Goal: Transaction & Acquisition: Book appointment/travel/reservation

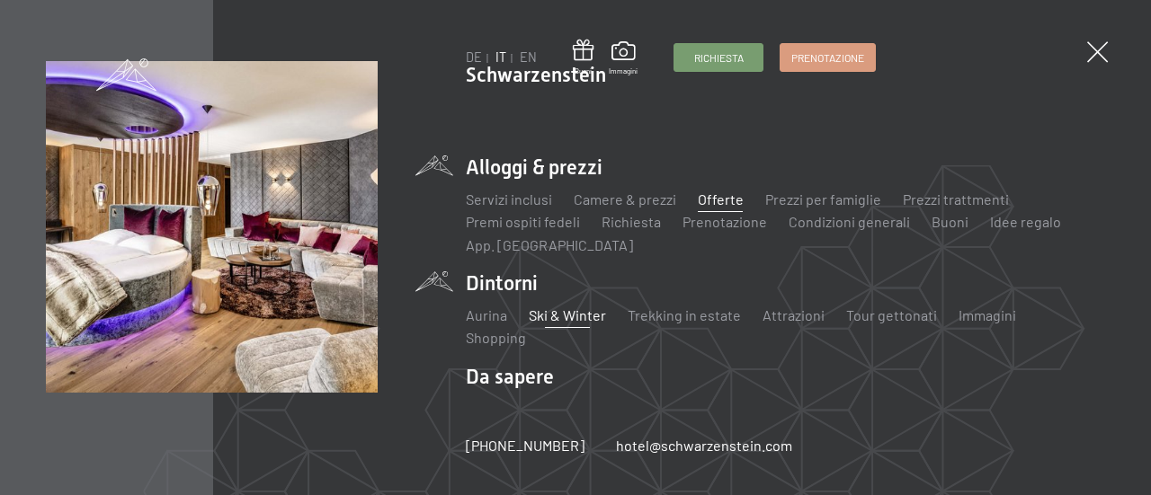
click at [728, 203] on link "Offerte" at bounding box center [721, 199] width 46 height 17
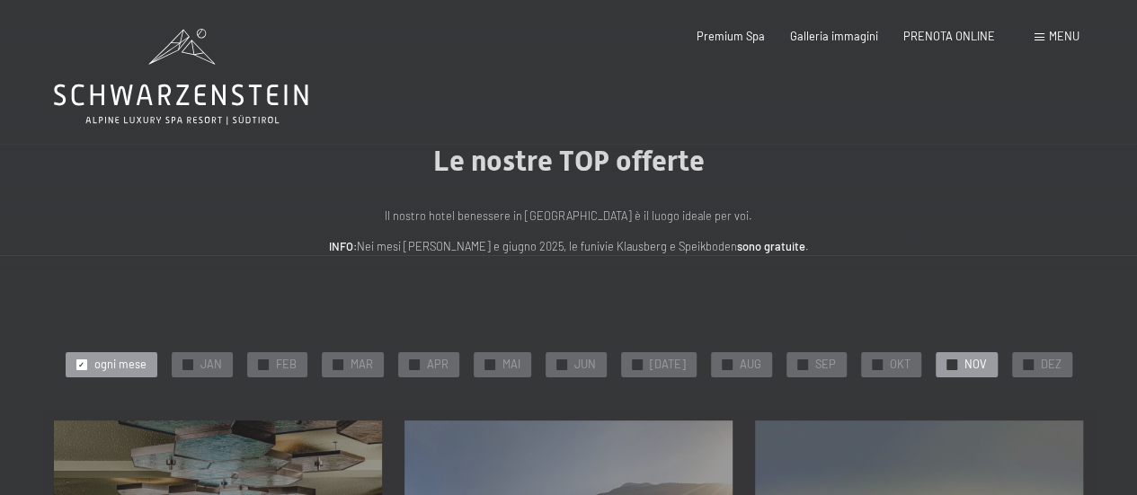
click at [950, 373] on div "✓ NOV" at bounding box center [967, 364] width 62 height 25
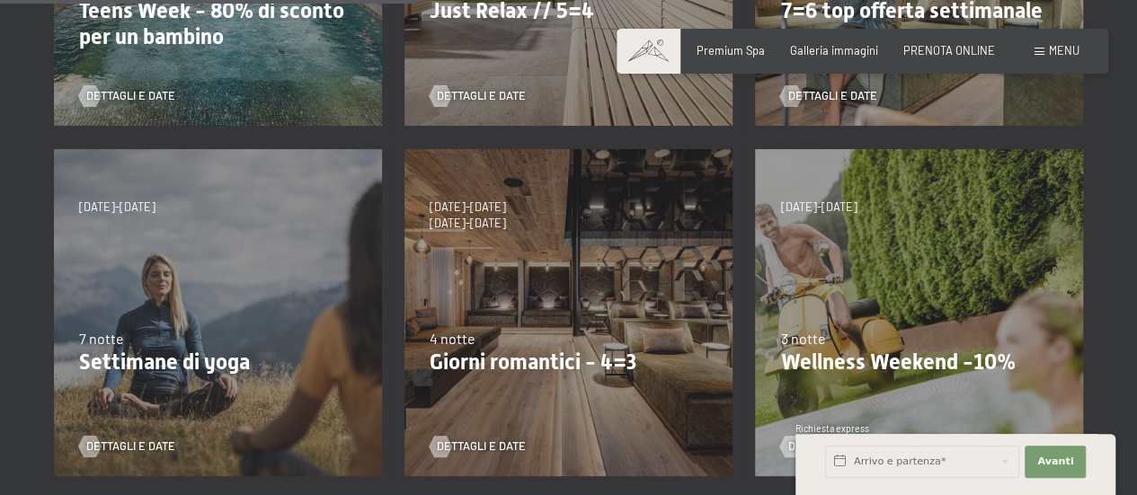
scroll to position [629, 0]
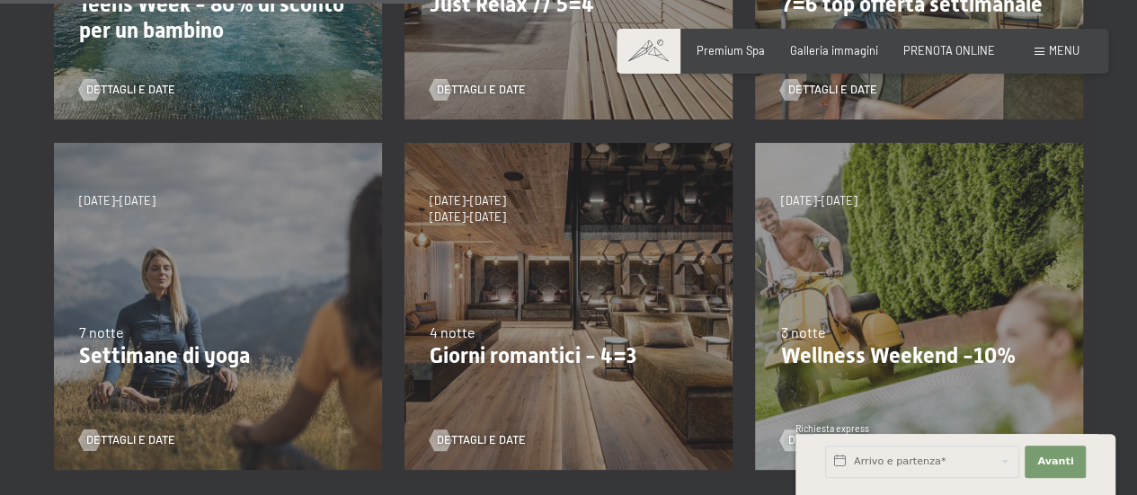
click at [566, 366] on p "Giorni romantici - 4=3" at bounding box center [569, 356] width 278 height 26
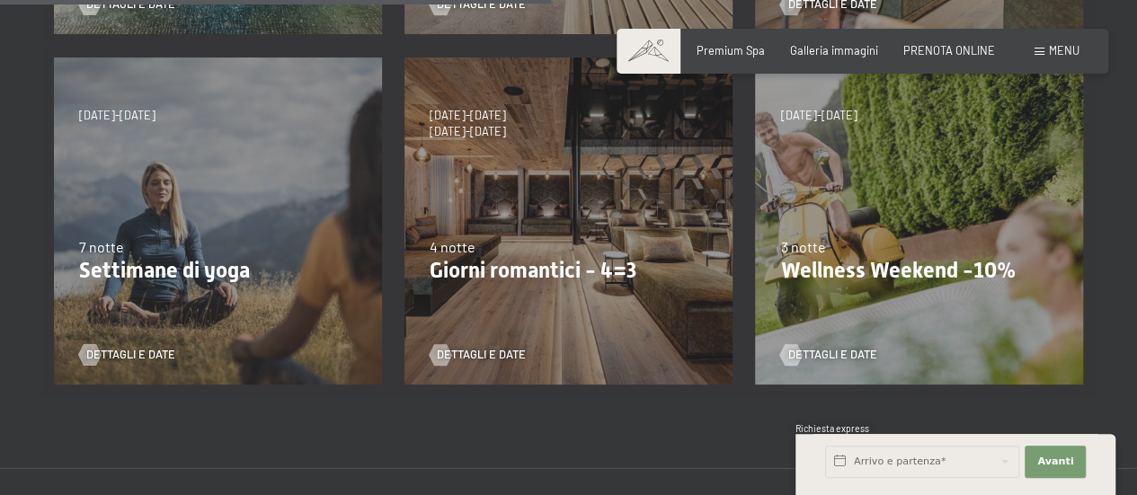
scroll to position [809, 0]
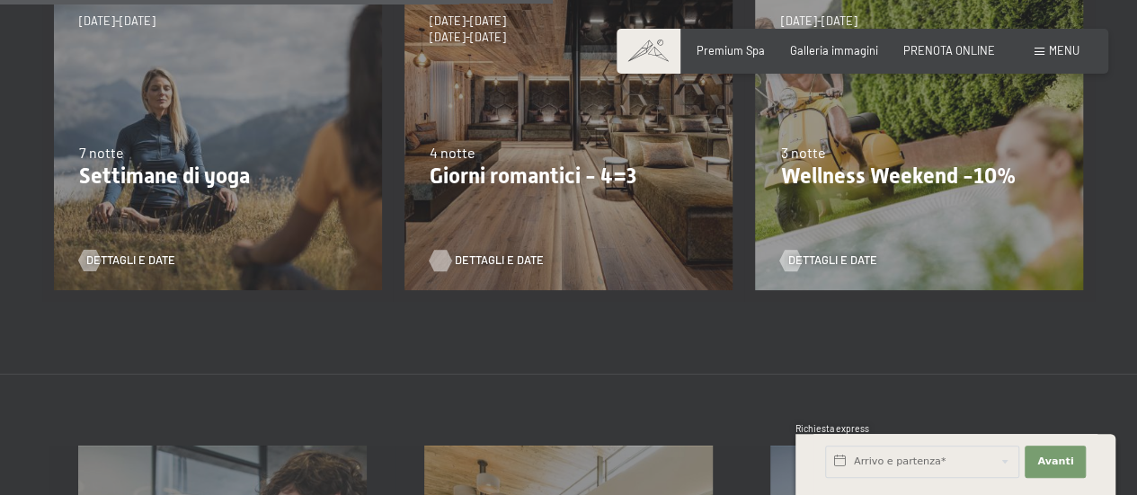
click at [497, 263] on span "Dettagli e Date" at bounding box center [499, 261] width 89 height 16
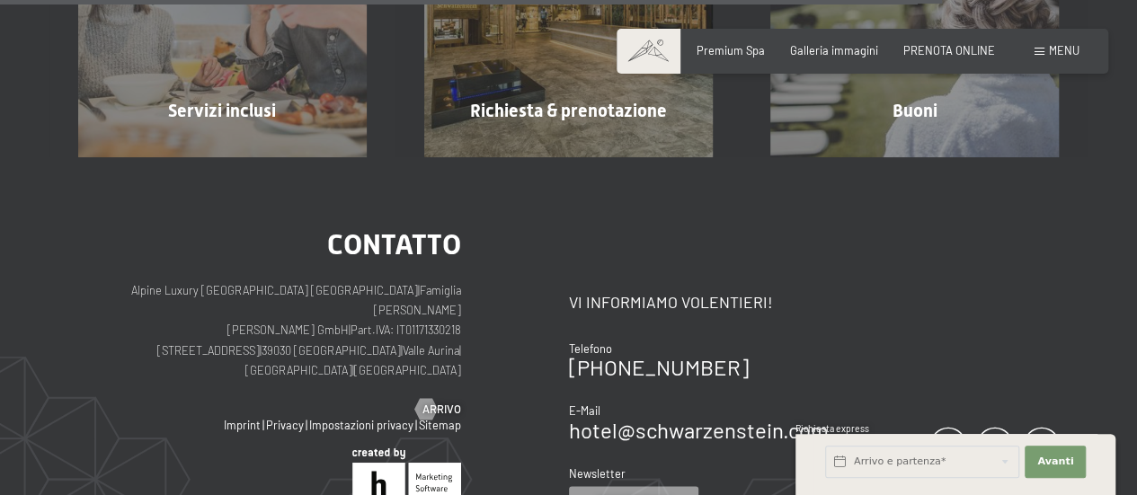
scroll to position [1529, 0]
